Goal: Transaction & Acquisition: Purchase product/service

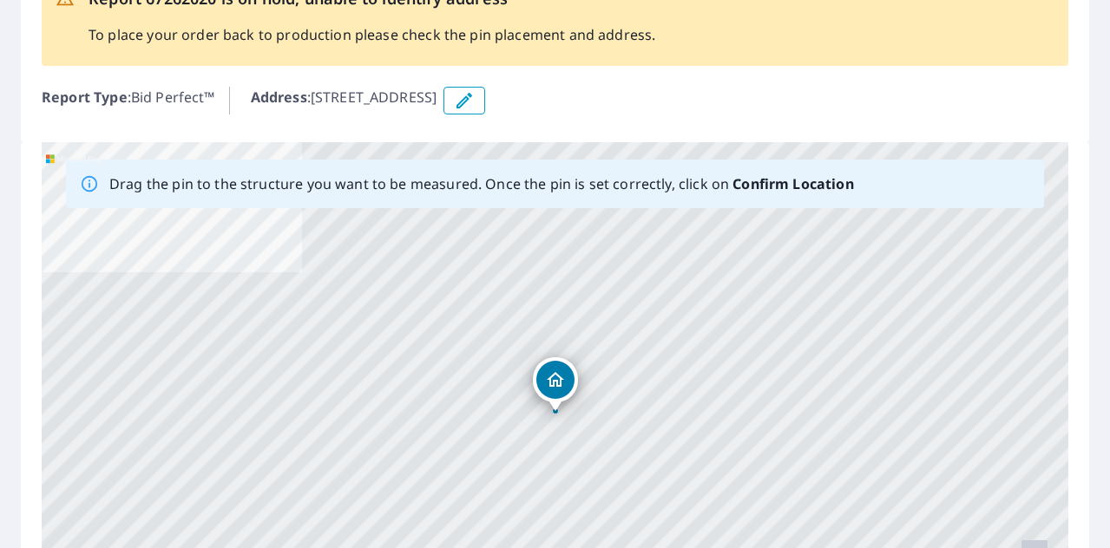
scroll to position [151, 0]
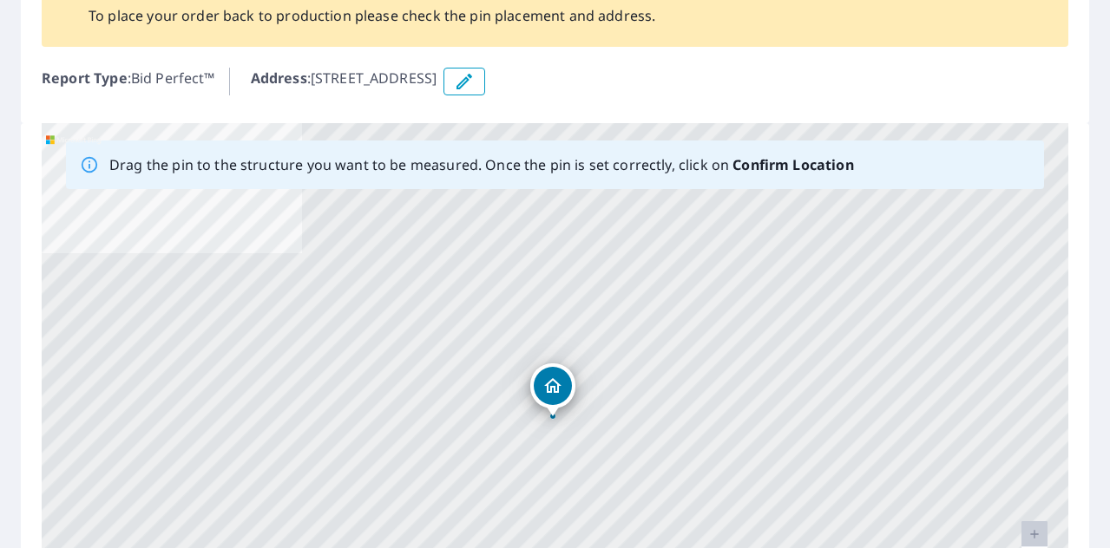
drag, startPoint x: 550, startPoint y: 364, endPoint x: 548, endPoint y: 388, distance: 24.4
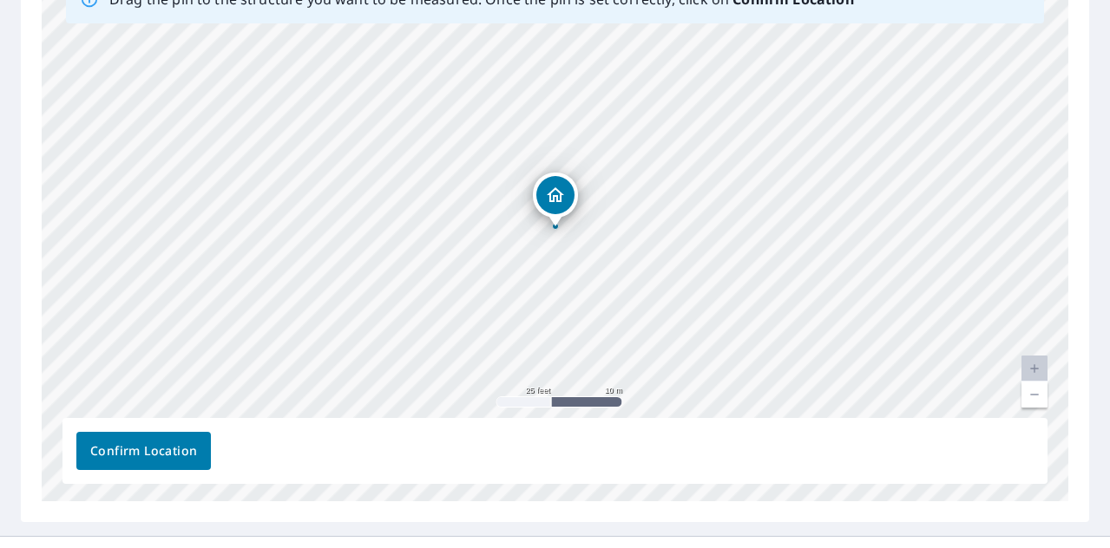
scroll to position [345, 0]
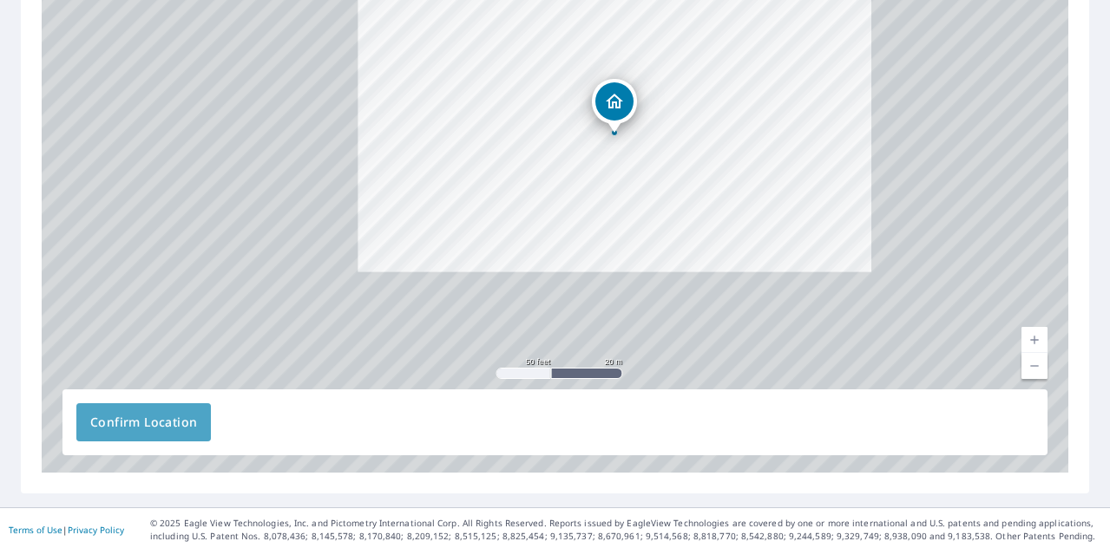
click at [186, 429] on span "Confirm Location" at bounding box center [143, 423] width 107 height 22
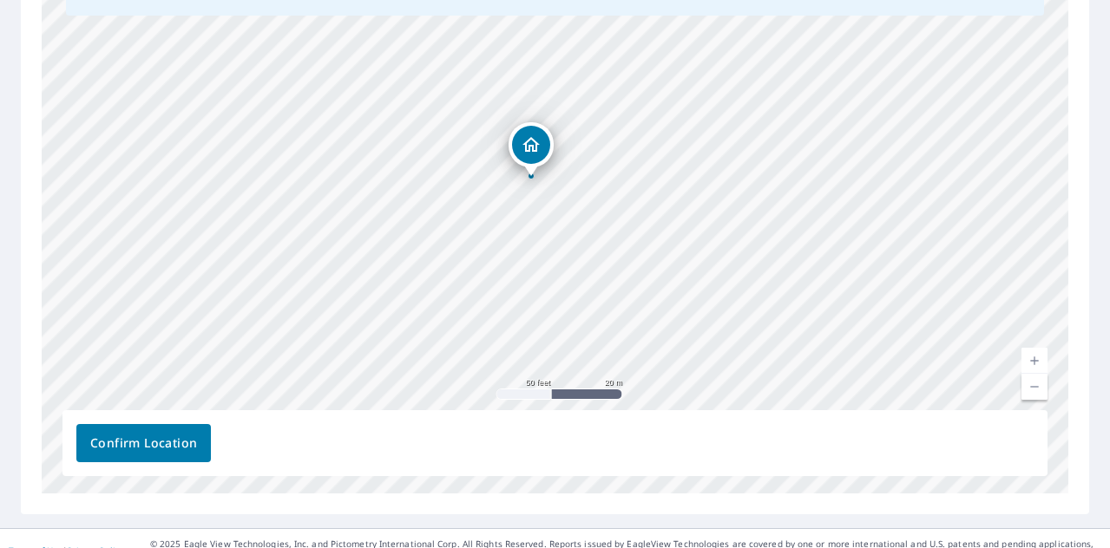
scroll to position [393, 0]
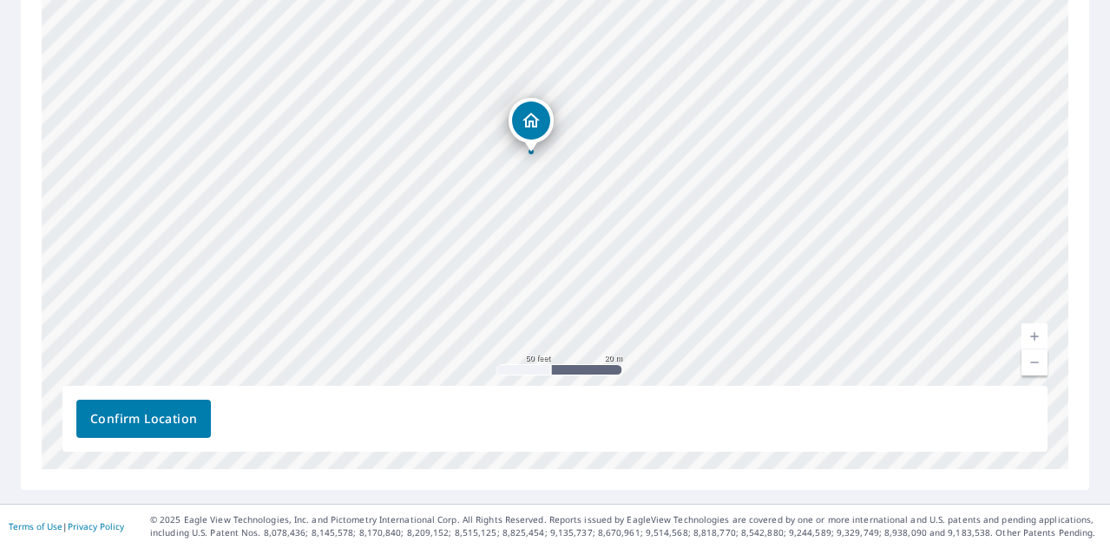
click at [190, 426] on span "Confirm Location" at bounding box center [143, 420] width 107 height 22
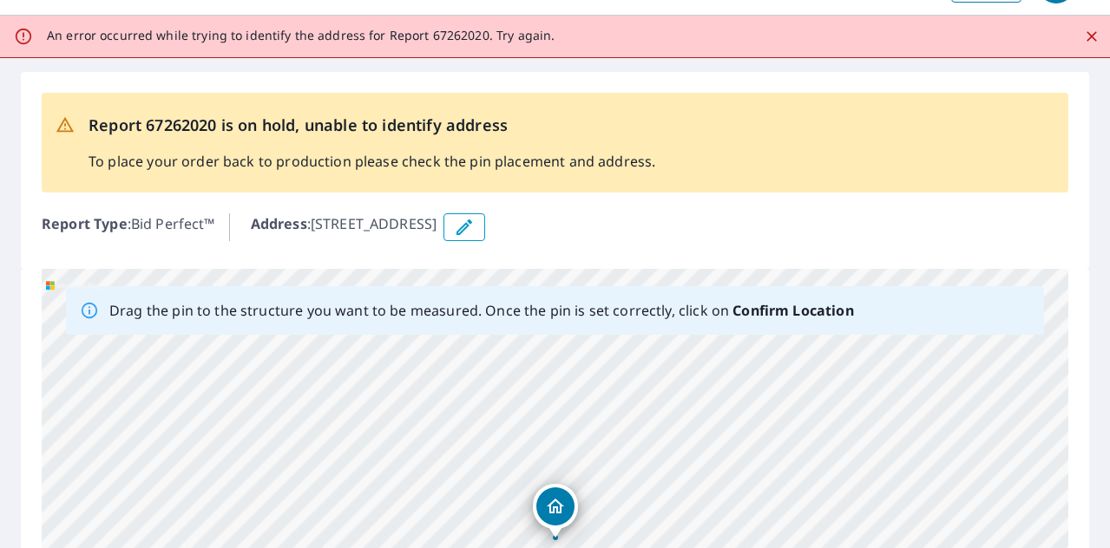
scroll to position [0, 0]
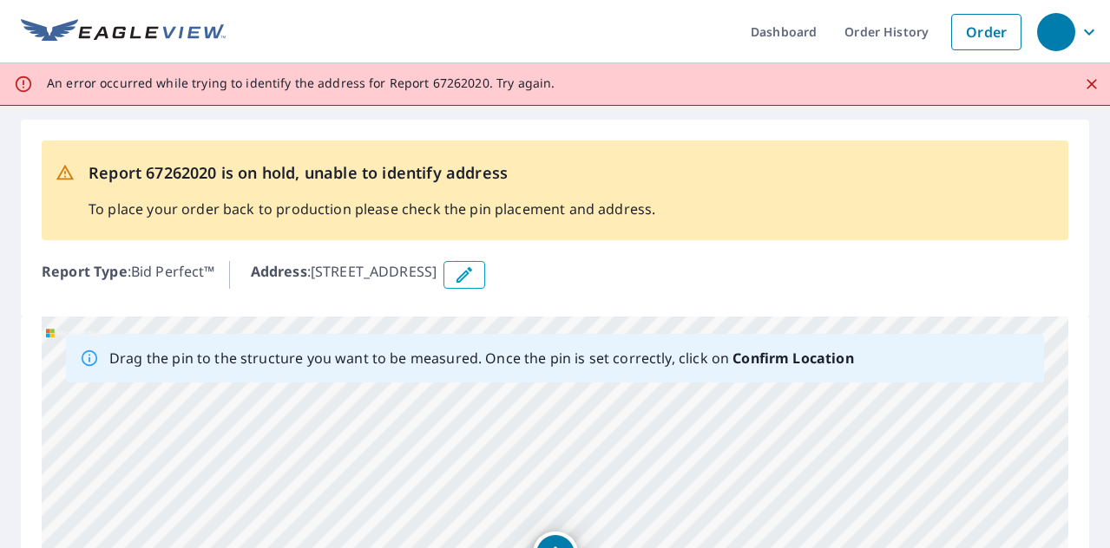
click at [1088, 89] on icon "Close" at bounding box center [1091, 84] width 17 height 17
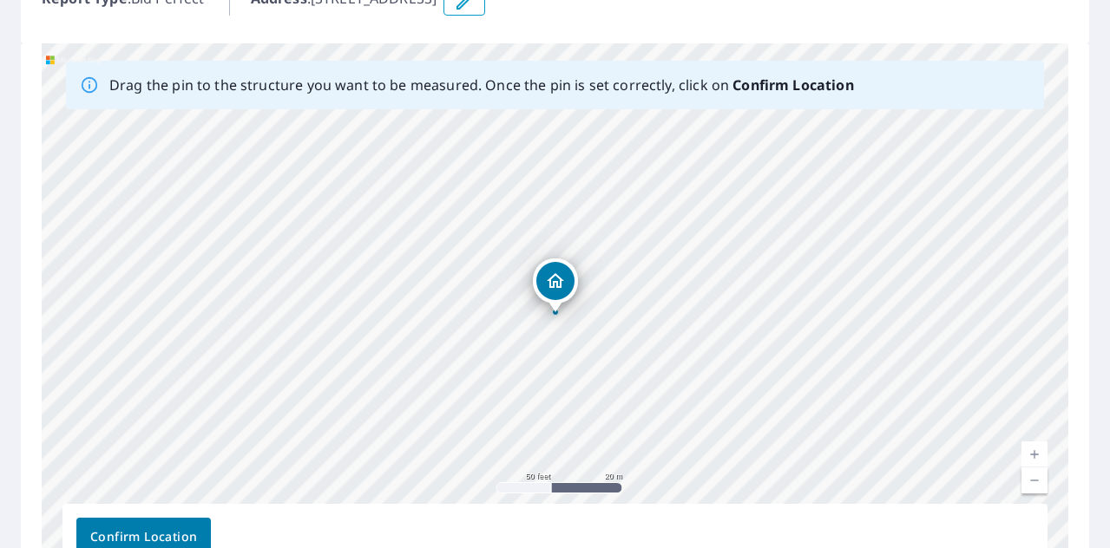
scroll to position [232, 0]
click at [123, 529] on span "Confirm Location" at bounding box center [143, 537] width 107 height 22
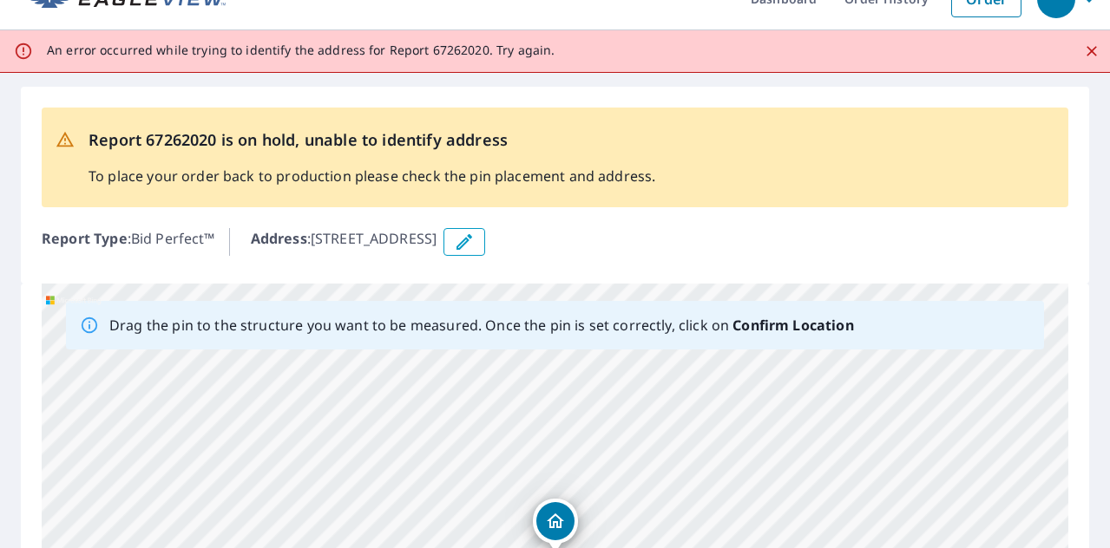
scroll to position [0, 0]
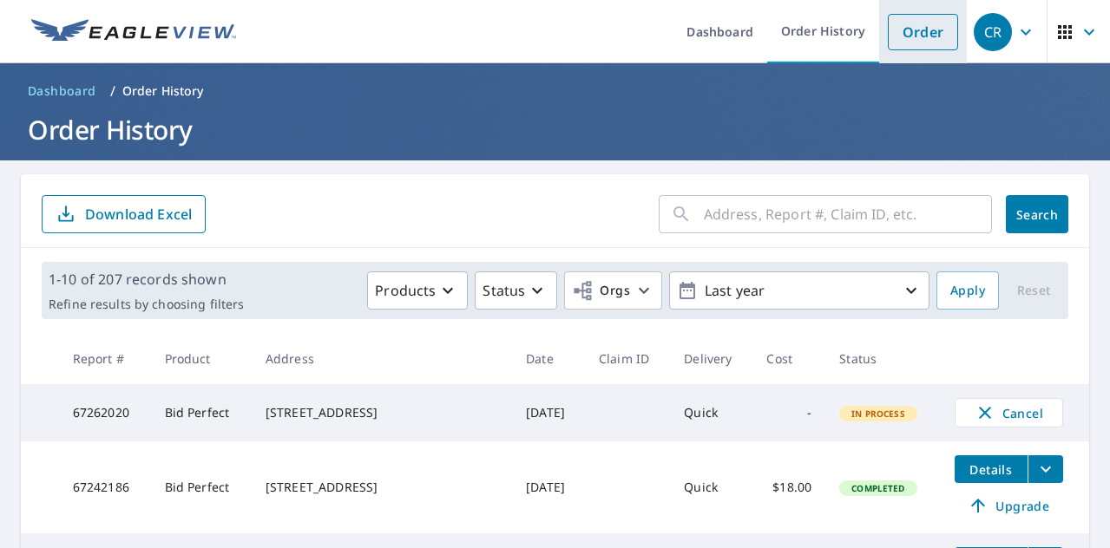
click at [915, 33] on link "Order" at bounding box center [923, 32] width 70 height 36
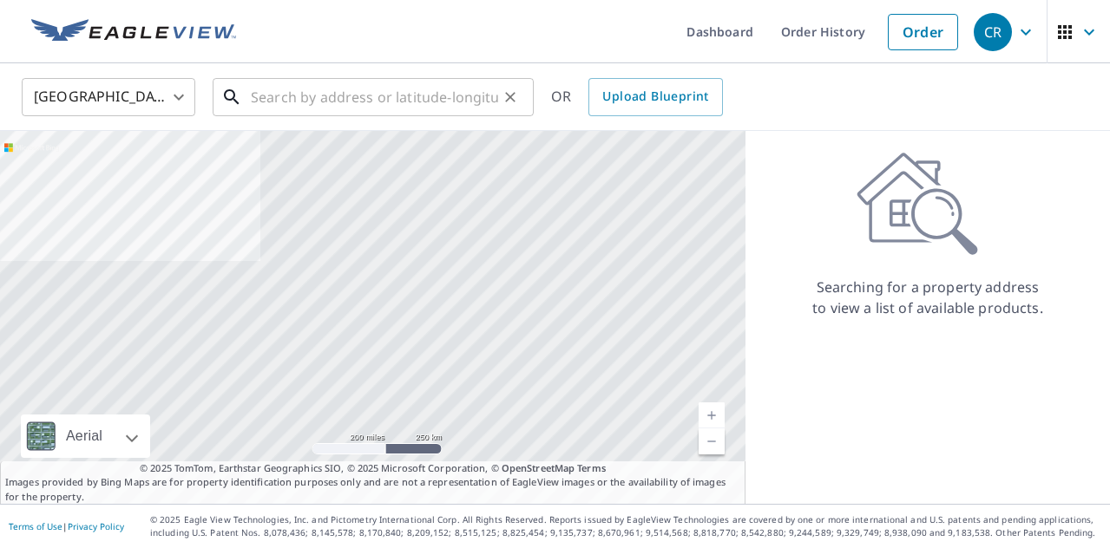
click at [456, 87] on input "text" at bounding box center [374, 97] width 247 height 49
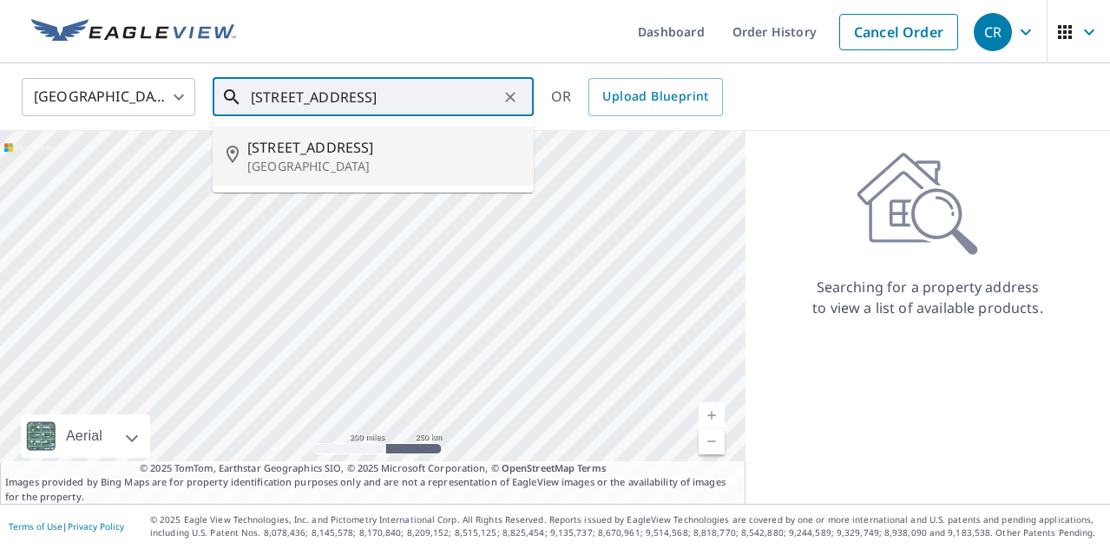
click at [404, 146] on span "2003 8th Ave NW" at bounding box center [383, 147] width 272 height 21
type input "2003 8th Ave NW Ardmore, OK 73401"
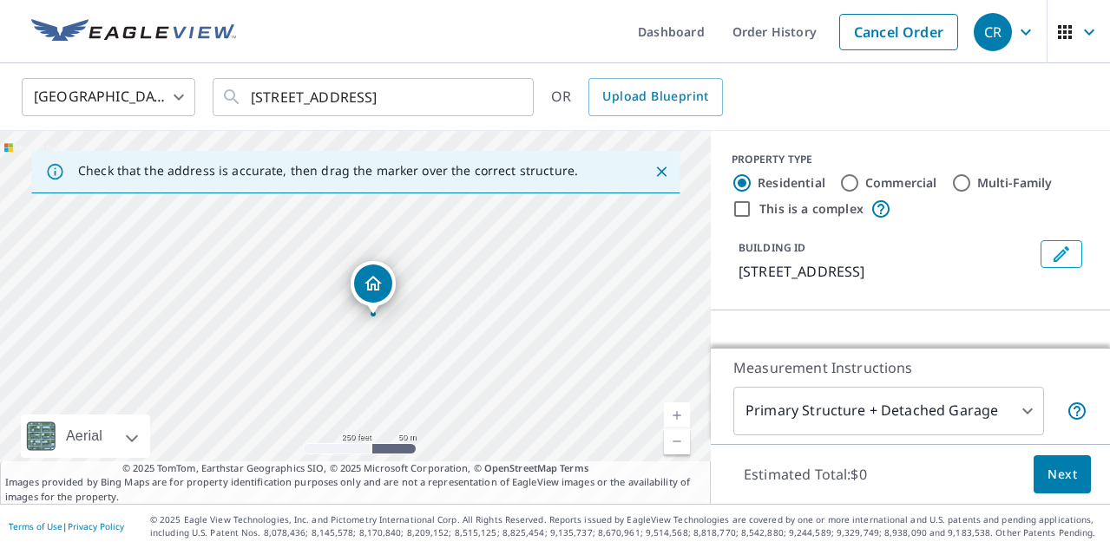
click at [682, 421] on link "Current Level 17, Zoom In" at bounding box center [677, 416] width 26 height 26
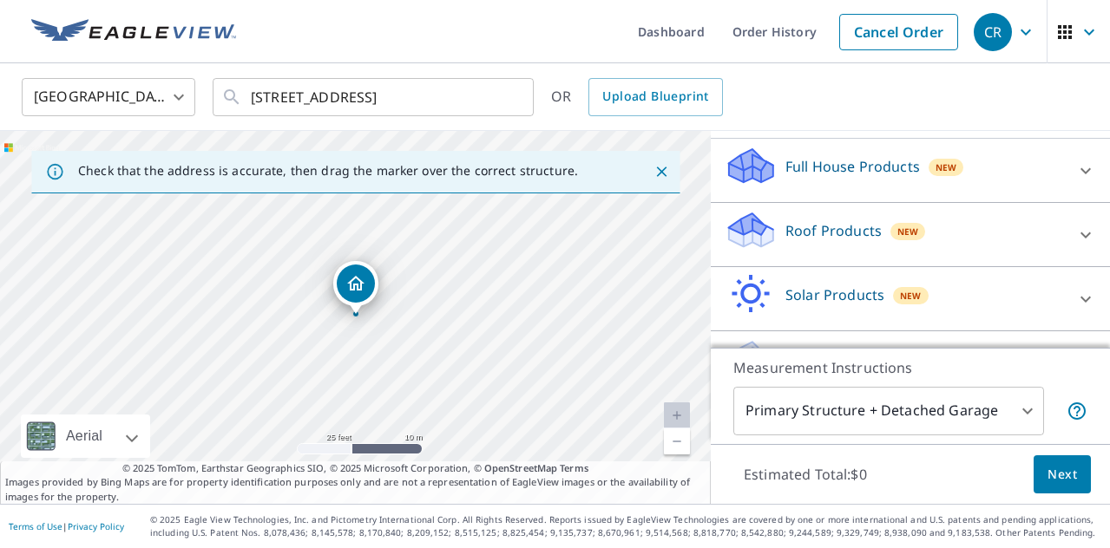
scroll to position [174, 0]
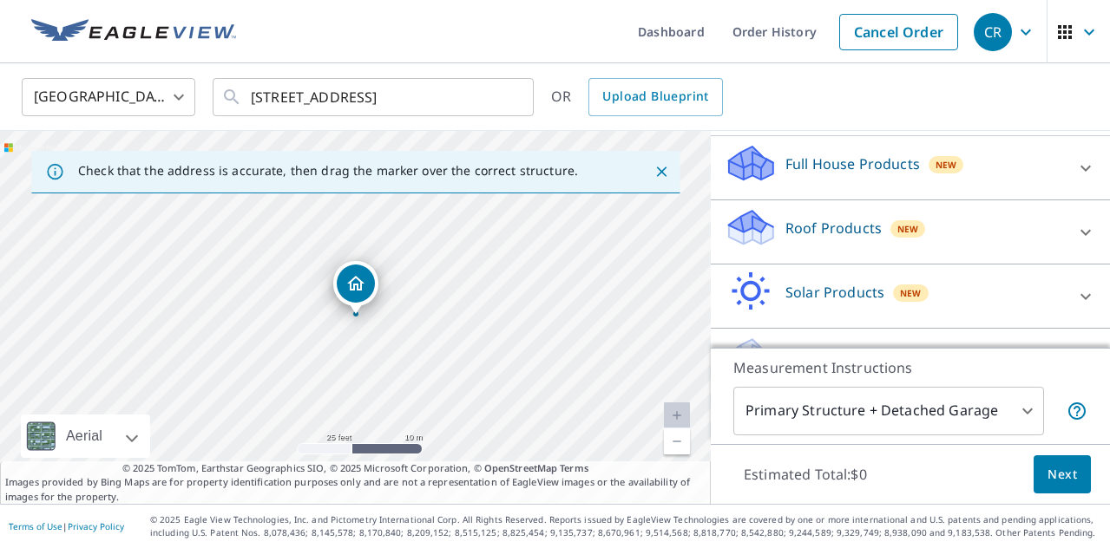
click at [833, 246] on div "Roof Products New" at bounding box center [895, 231] width 340 height 49
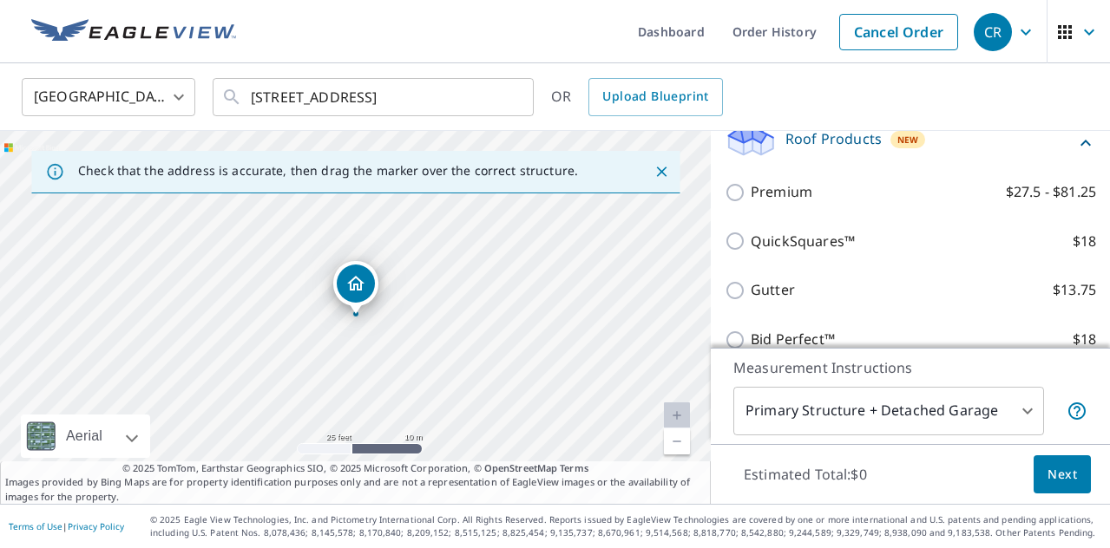
scroll to position [289, 0]
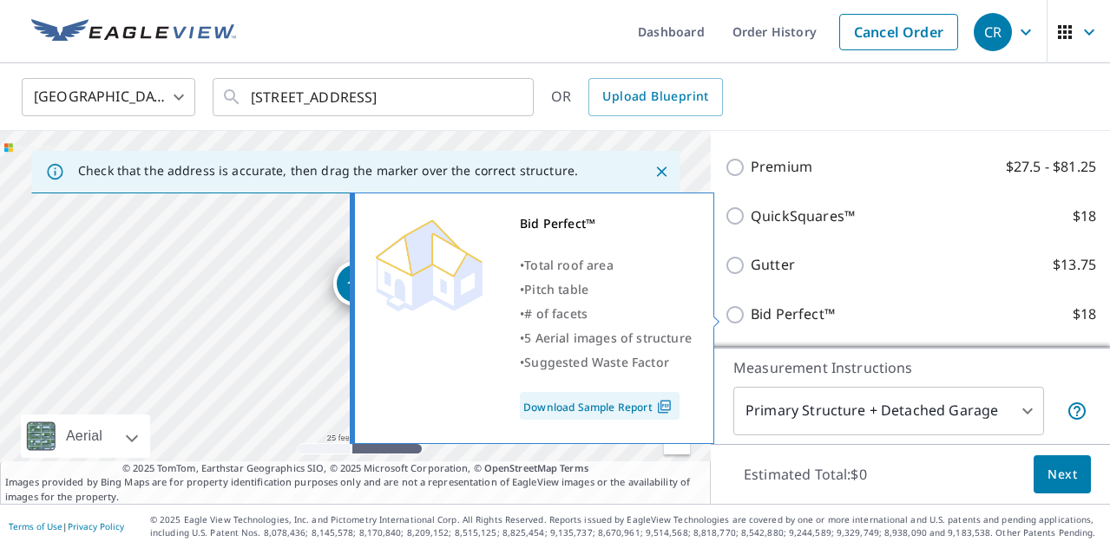
click at [784, 312] on p "Bid Perfect™" at bounding box center [793, 315] width 84 height 22
click at [751, 312] on input "Bid Perfect™ $18" at bounding box center [738, 315] width 26 height 21
checkbox input "true"
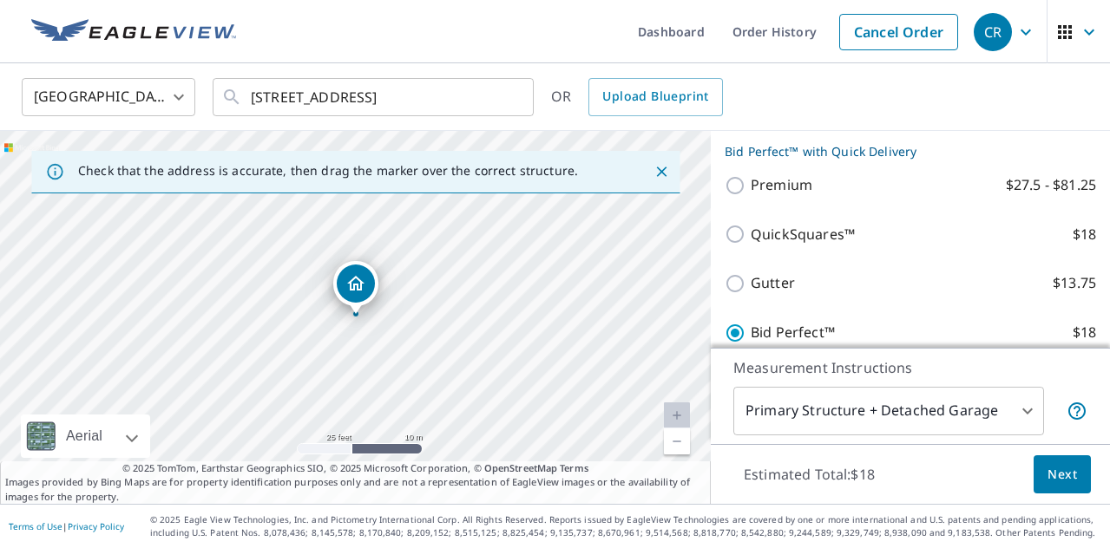
click at [677, 445] on link "Current Level 20, Zoom Out" at bounding box center [677, 442] width 26 height 26
click at [677, 418] on link "Current Level 19, Zoom In" at bounding box center [677, 416] width 26 height 26
click at [1059, 480] on span "Next" at bounding box center [1062, 475] width 30 height 22
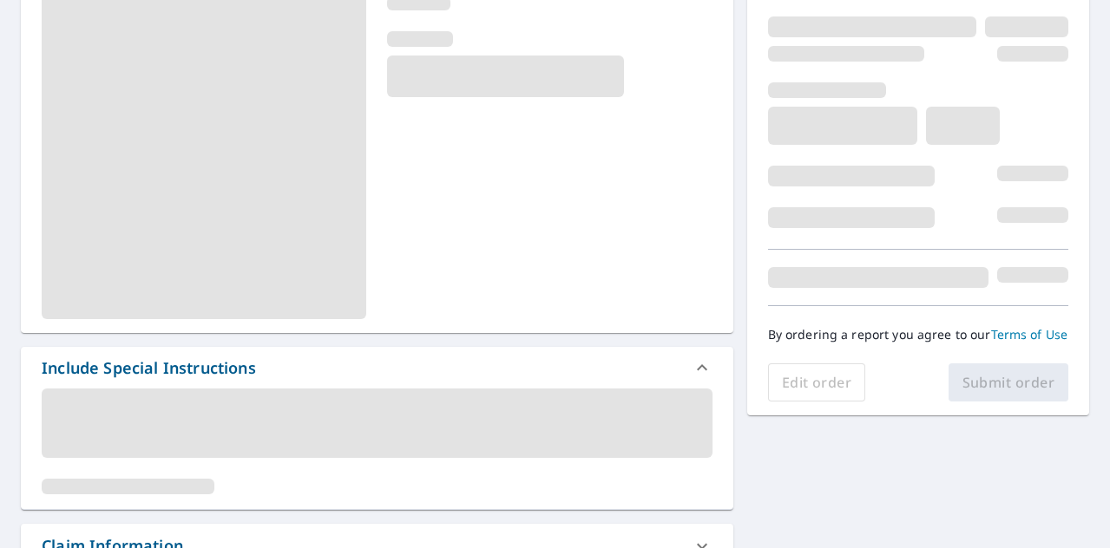
scroll to position [229, 0]
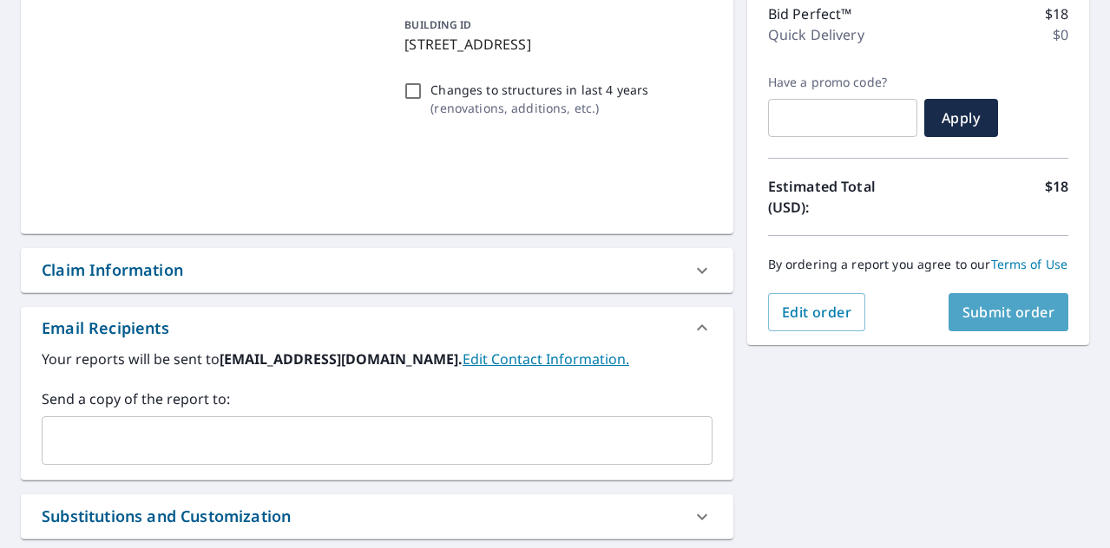
click at [975, 309] on span "Submit order" at bounding box center [1008, 312] width 93 height 19
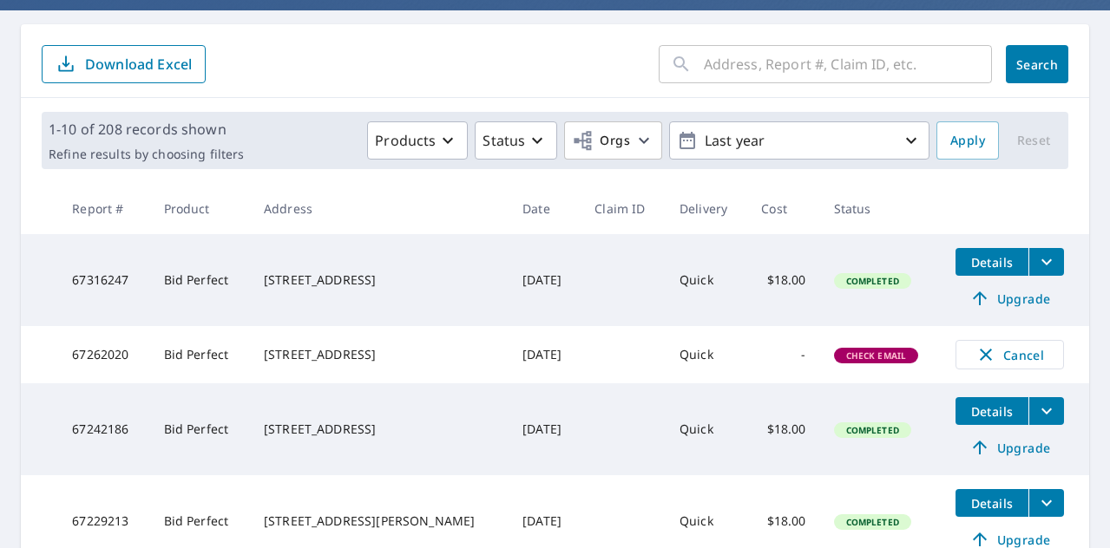
scroll to position [154, 0]
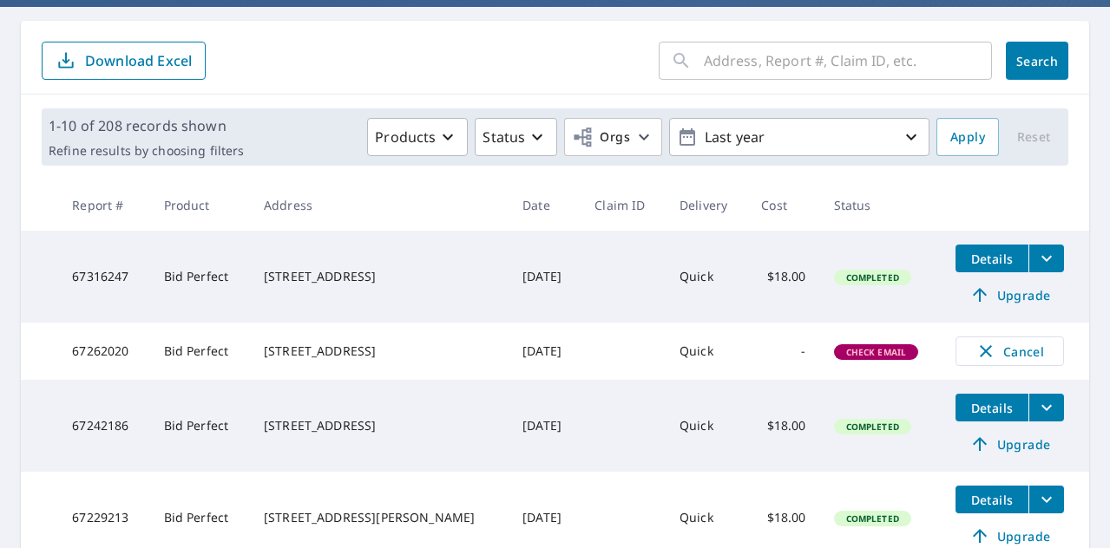
click at [1036, 258] on icon "filesDropdownBtn-67316247" at bounding box center [1046, 258] width 21 height 21
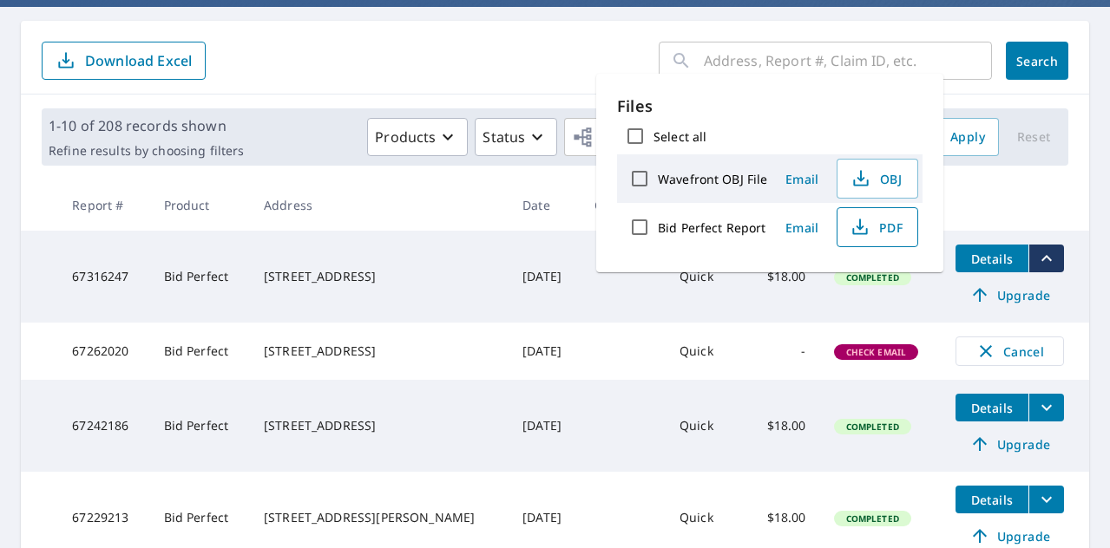
click at [891, 230] on span "PDF" at bounding box center [876, 227] width 56 height 21
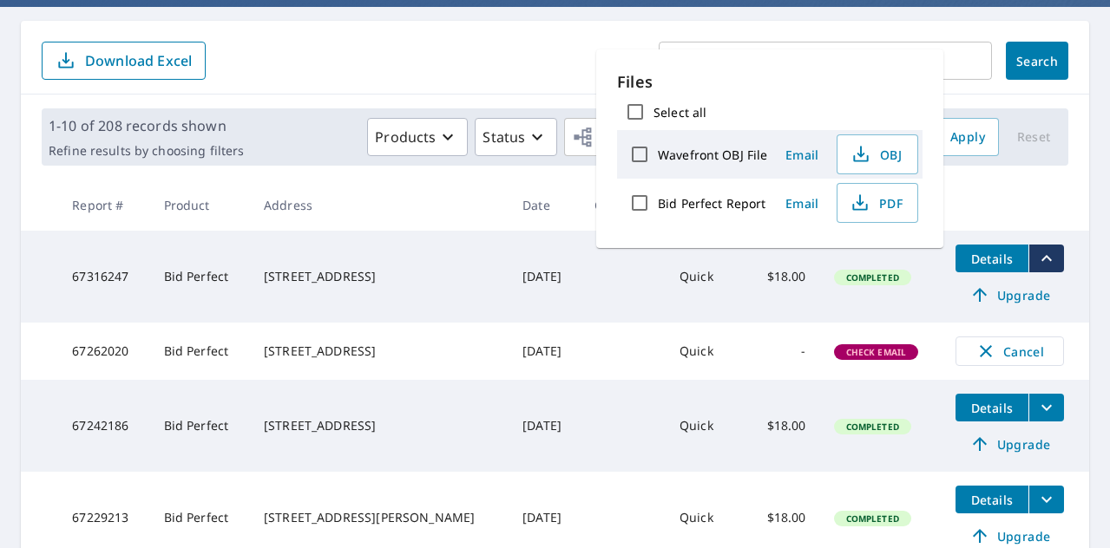
scroll to position [271, 0]
